Goal: Task Accomplishment & Management: Manage account settings

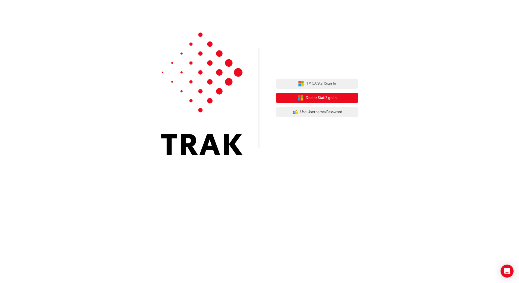
click at [307, 96] on span "Dealer Staff Sign In" at bounding box center [320, 98] width 31 height 6
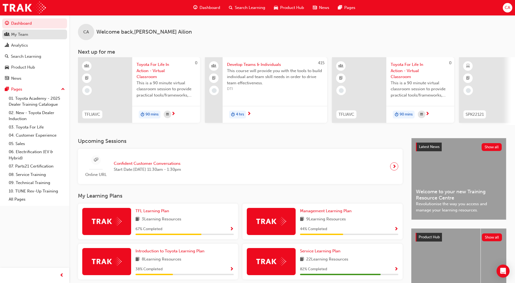
click at [36, 34] on div "My Team" at bounding box center [34, 34] width 59 height 7
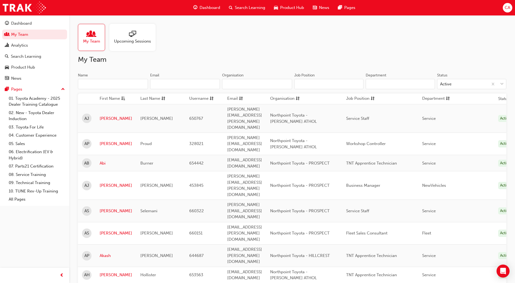
click at [127, 87] on input "Name" at bounding box center [113, 84] width 70 height 10
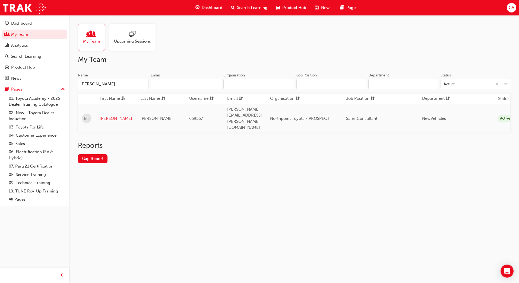
type input "[PERSON_NAME]"
click at [103, 116] on link "[PERSON_NAME]" at bounding box center [116, 119] width 33 height 6
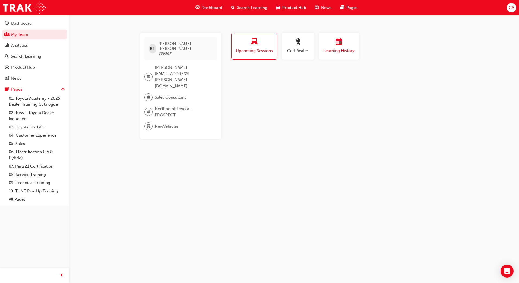
click at [336, 47] on div "Learning History" at bounding box center [339, 46] width 33 height 15
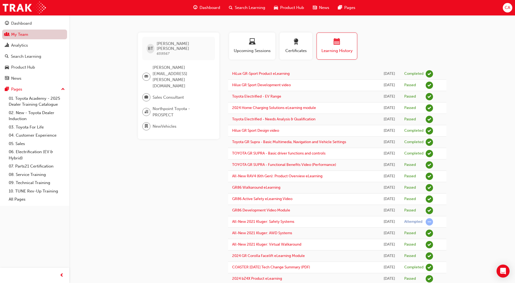
click at [30, 34] on link "My Team" at bounding box center [34, 35] width 65 height 10
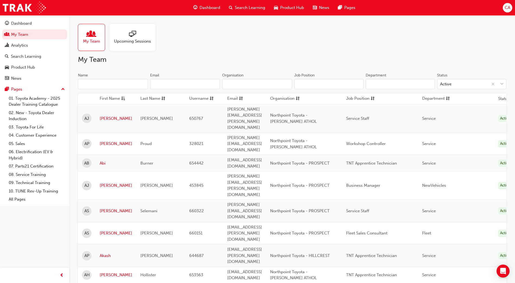
click at [93, 85] on input "Name" at bounding box center [113, 84] width 70 height 10
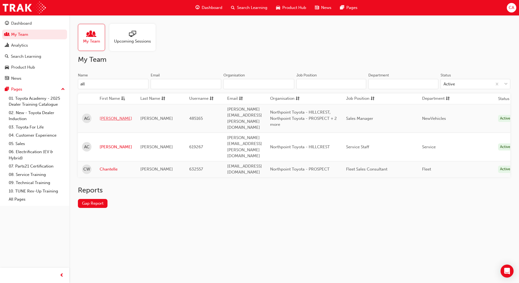
type input "all"
click at [105, 116] on link "Allan" at bounding box center [116, 119] width 33 height 6
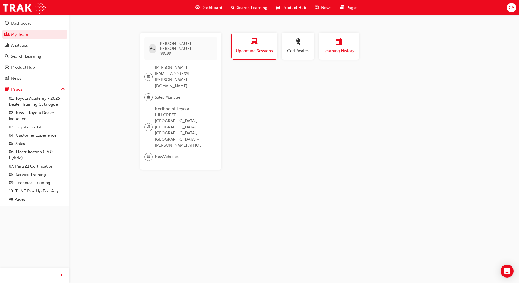
click at [341, 46] on span "calendar-icon" at bounding box center [339, 42] width 7 height 7
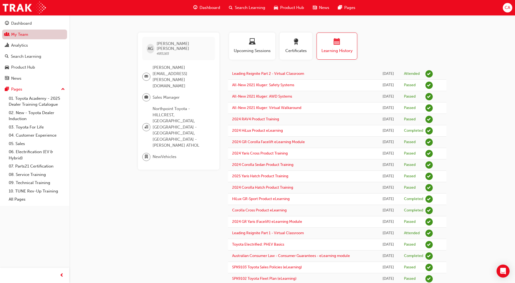
click at [21, 33] on link "My Team" at bounding box center [34, 35] width 65 height 10
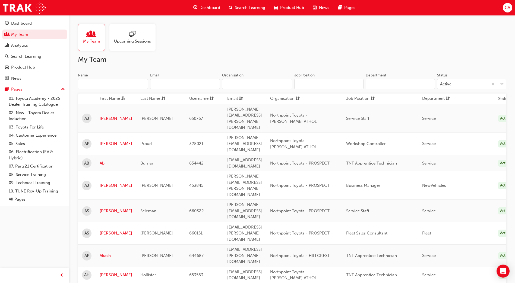
click at [107, 86] on input "Name" at bounding box center [113, 84] width 70 height 10
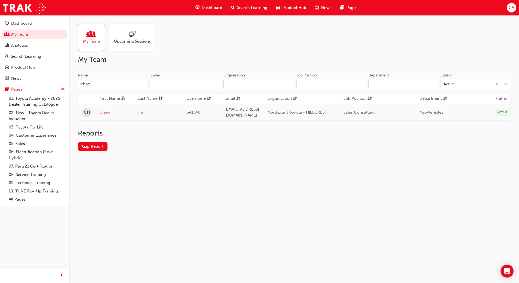
type input "chao"
click at [101, 111] on link "Chao" at bounding box center [115, 112] width 30 height 6
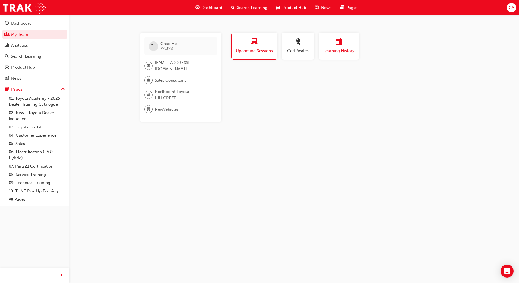
click at [325, 43] on div "button" at bounding box center [339, 43] width 33 height 8
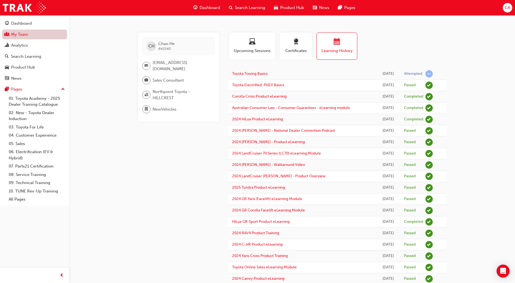
click at [15, 34] on link "My Team" at bounding box center [34, 35] width 65 height 10
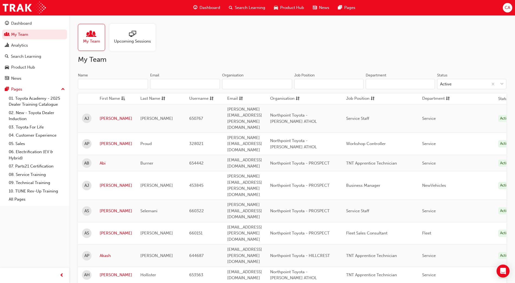
click at [93, 87] on input "Name" at bounding box center [113, 84] width 70 height 10
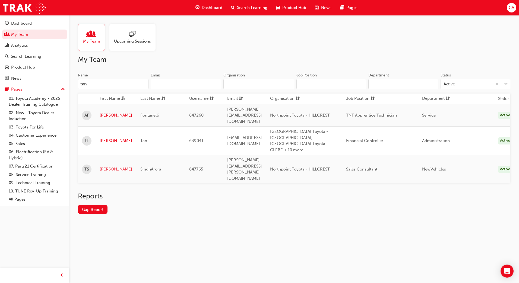
type input "tan"
click at [112, 166] on link "Tanmeet" at bounding box center [116, 169] width 33 height 6
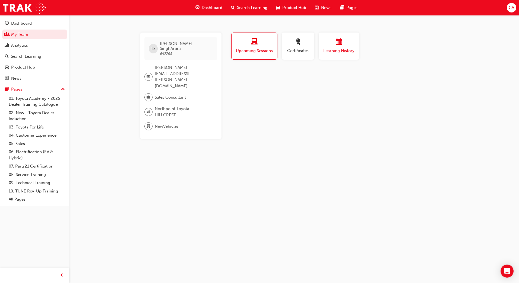
click at [344, 39] on div "button" at bounding box center [339, 43] width 33 height 8
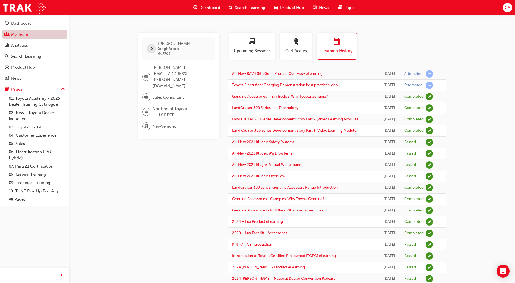
click at [15, 35] on link "My Team" at bounding box center [34, 35] width 65 height 10
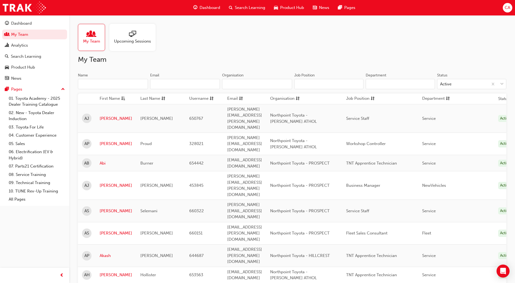
click at [93, 81] on input "Name" at bounding box center [113, 84] width 70 height 10
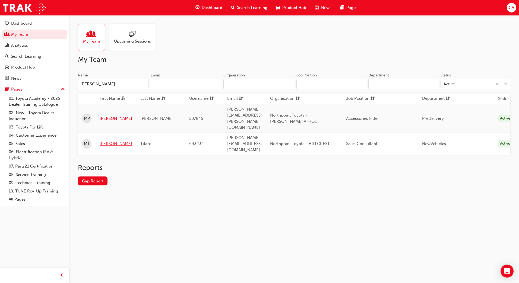
type input "michael"
click at [110, 141] on link "Michael" at bounding box center [116, 144] width 33 height 6
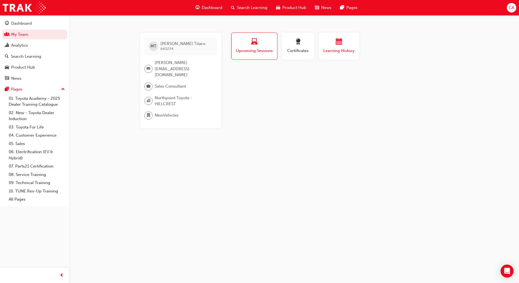
click at [327, 47] on div "Learning History" at bounding box center [339, 46] width 33 height 15
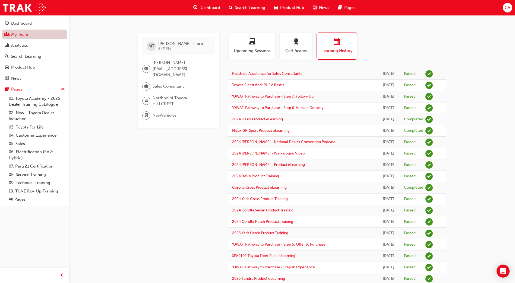
click at [38, 33] on link "My Team" at bounding box center [34, 35] width 65 height 10
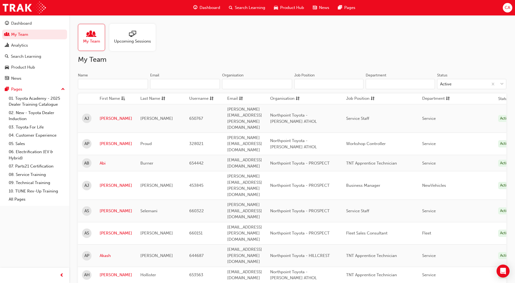
click at [105, 87] on input "Name" at bounding box center [113, 84] width 70 height 10
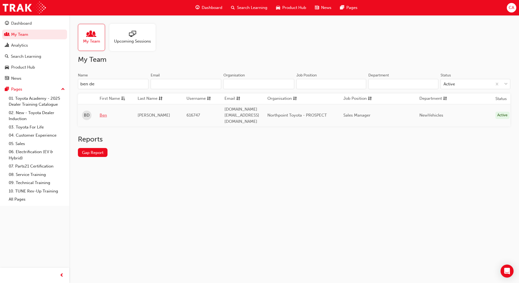
type input "ben de"
click at [104, 112] on link "Ben" at bounding box center [115, 115] width 30 height 6
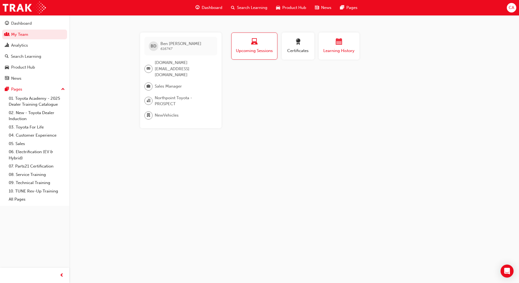
click at [328, 47] on div "Learning History" at bounding box center [339, 46] width 33 height 15
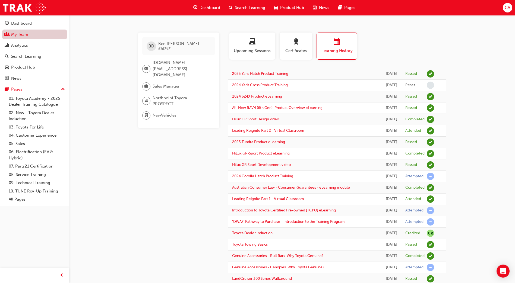
click at [23, 34] on link "My Team" at bounding box center [34, 35] width 65 height 10
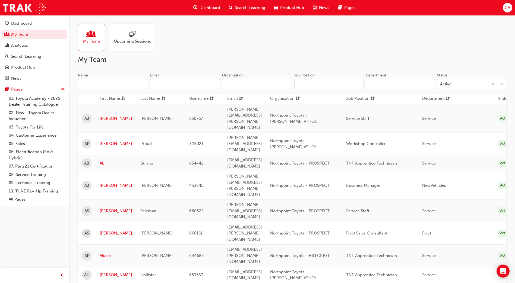
click at [97, 83] on input "Name" at bounding box center [113, 84] width 70 height 10
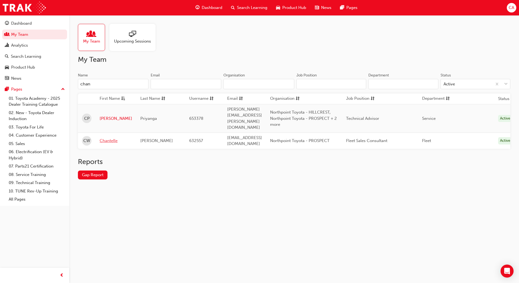
type input "chan"
click at [109, 138] on link "Chantelle" at bounding box center [116, 141] width 33 height 6
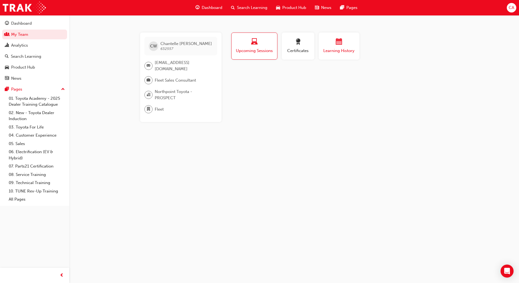
click at [348, 46] on div "button" at bounding box center [339, 43] width 33 height 8
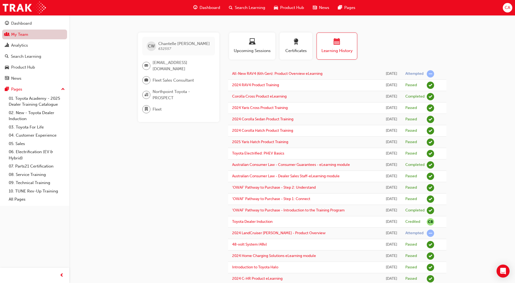
click at [45, 34] on link "My Team" at bounding box center [34, 35] width 65 height 10
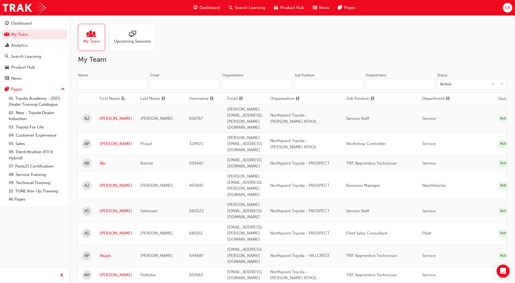
click at [93, 85] on input "Name" at bounding box center [113, 84] width 70 height 10
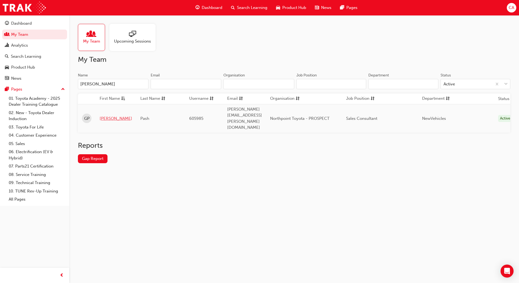
type input "george"
click at [107, 116] on link "George" at bounding box center [116, 119] width 33 height 6
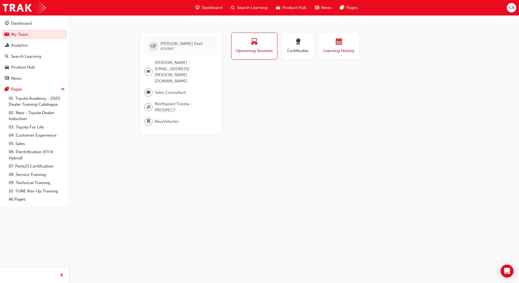
click at [338, 50] on span "Learning History" at bounding box center [339, 51] width 33 height 6
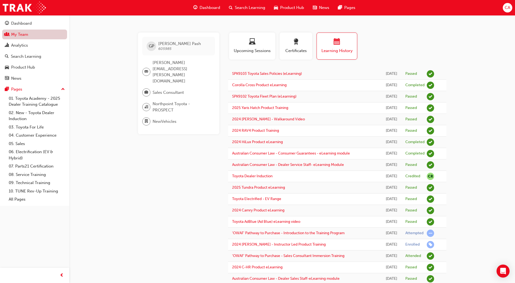
click at [58, 34] on link "My Team" at bounding box center [34, 35] width 65 height 10
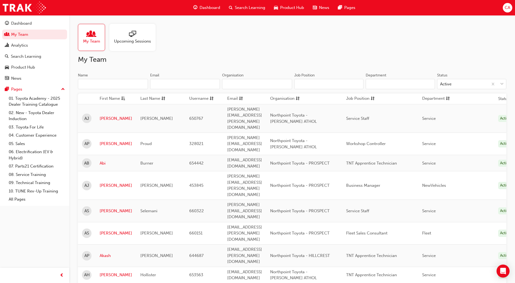
click at [101, 85] on input "Name" at bounding box center [113, 84] width 70 height 10
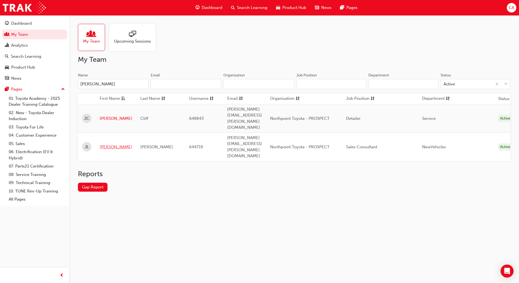
type input "james"
click at [104, 144] on link "James" at bounding box center [116, 147] width 33 height 6
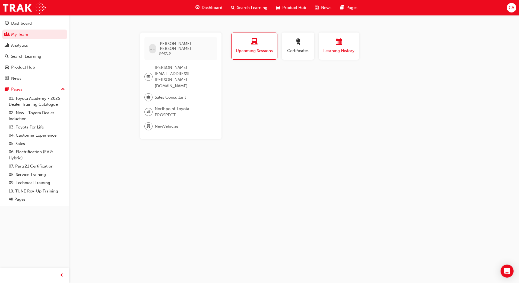
click at [337, 48] on span "Learning History" at bounding box center [339, 51] width 33 height 6
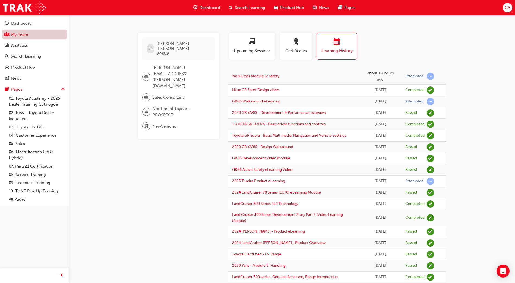
click at [24, 35] on link "My Team" at bounding box center [34, 35] width 65 height 10
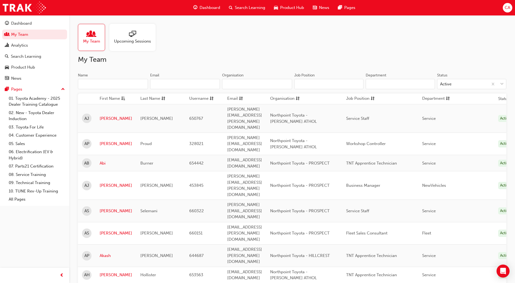
click at [112, 83] on input "Name" at bounding box center [113, 84] width 70 height 10
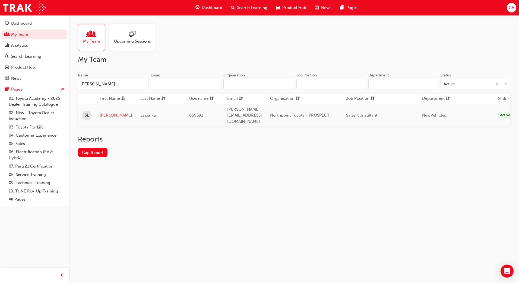
type input "steven"
click at [109, 112] on link "Steven" at bounding box center [116, 115] width 33 height 6
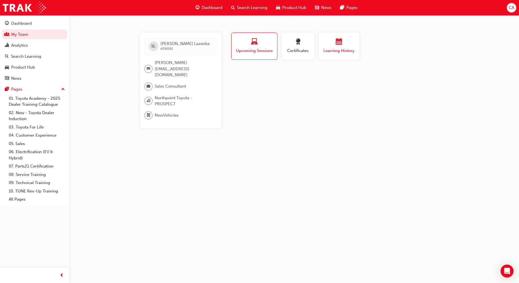
click at [339, 45] on span "calendar-icon" at bounding box center [339, 42] width 7 height 7
